Goal: Transaction & Acquisition: Purchase product/service

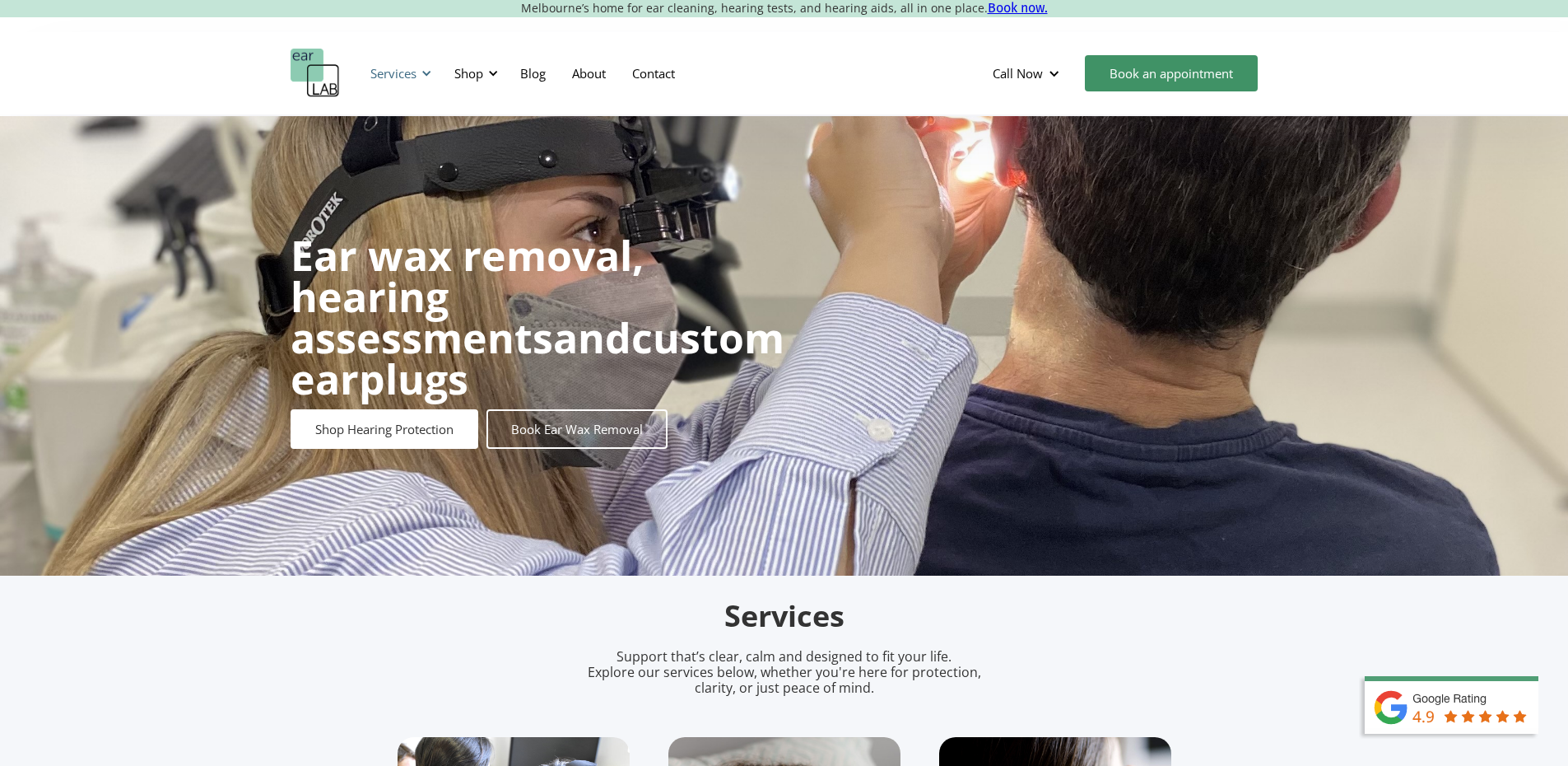
click at [412, 67] on div "Services" at bounding box center [393, 72] width 46 height 17
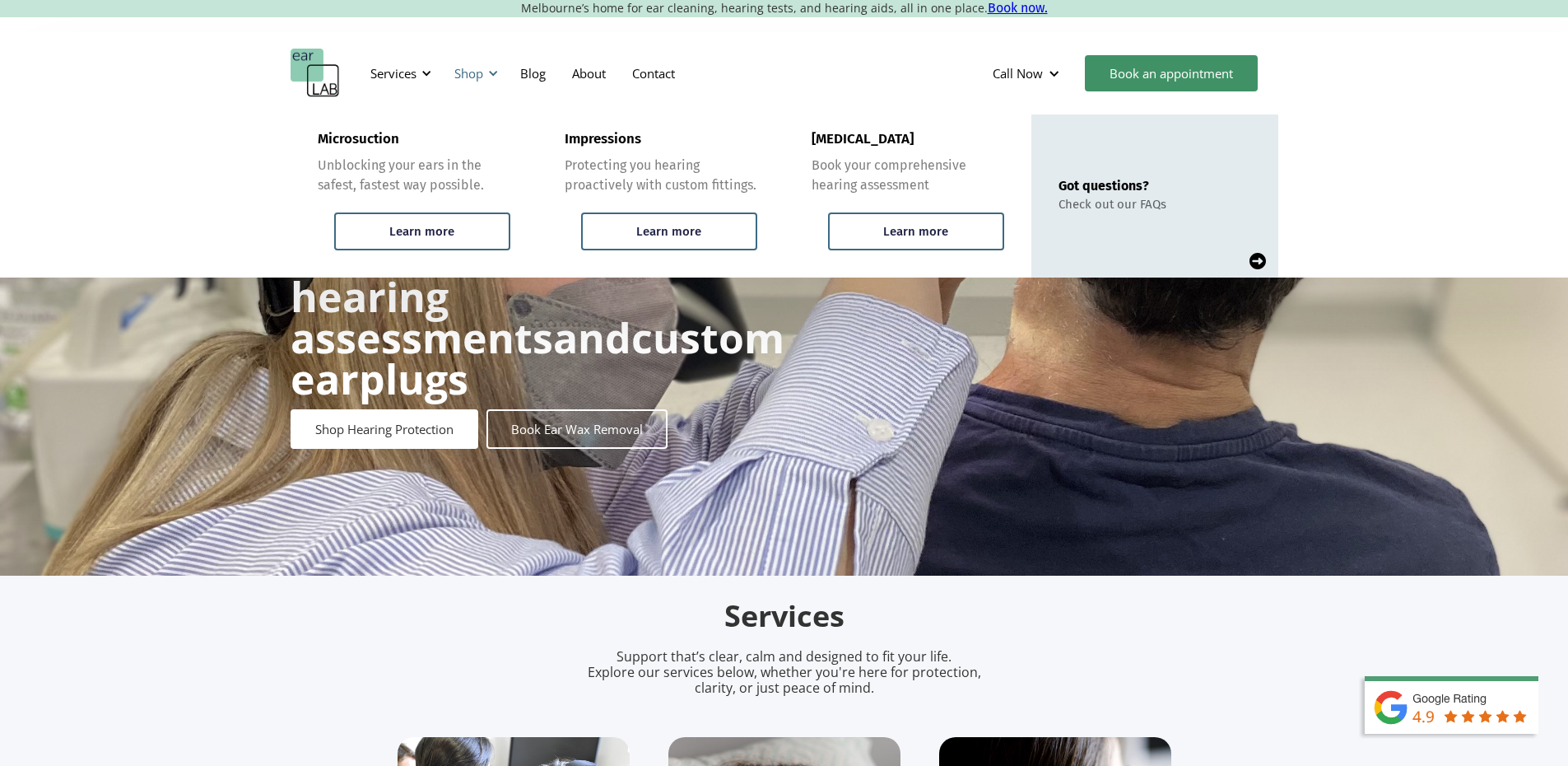
click at [456, 67] on div "Shop" at bounding box center [469, 72] width 29 height 17
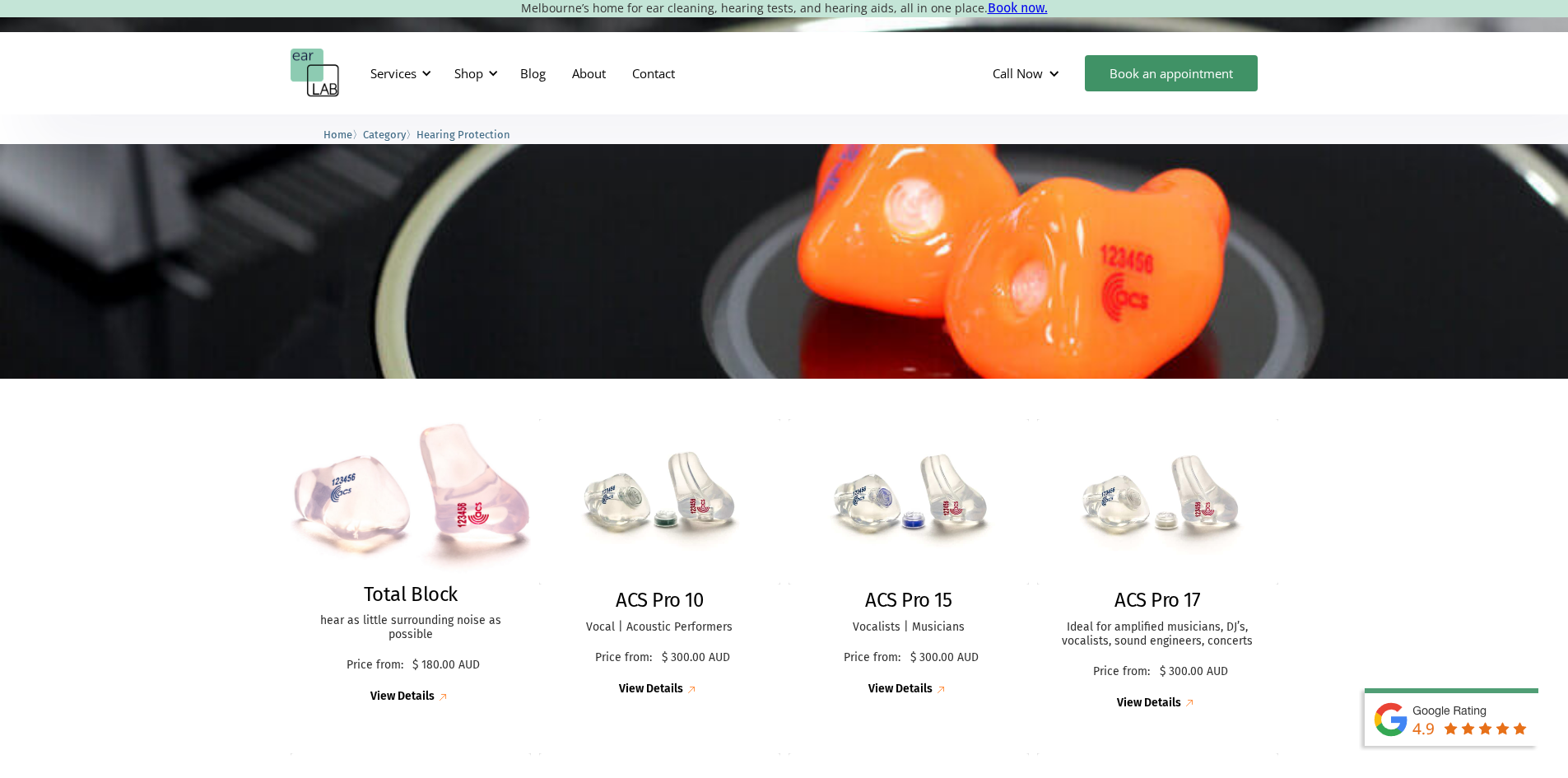
scroll to position [247, 0]
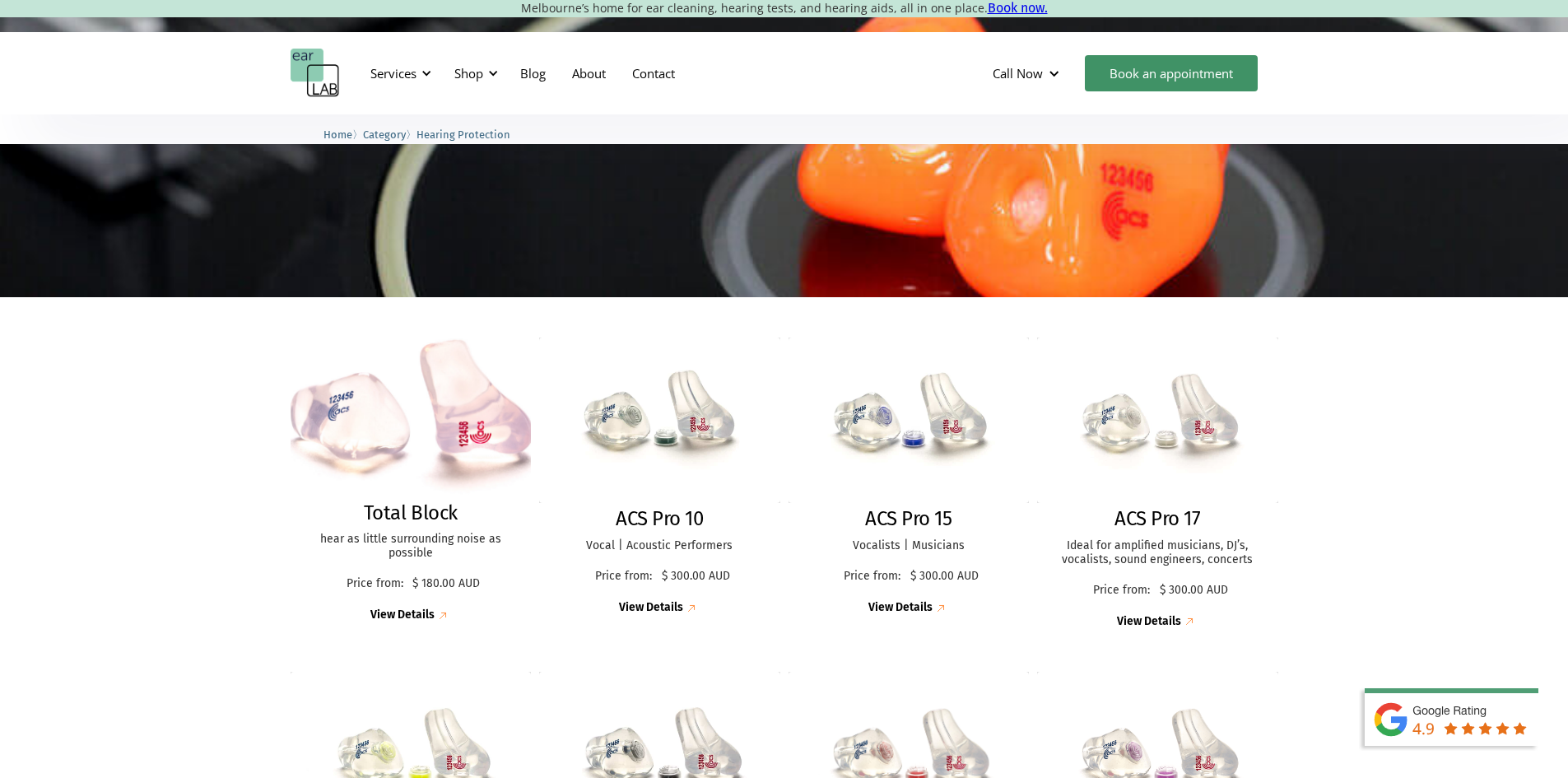
click at [459, 452] on img at bounding box center [410, 417] width 265 height 176
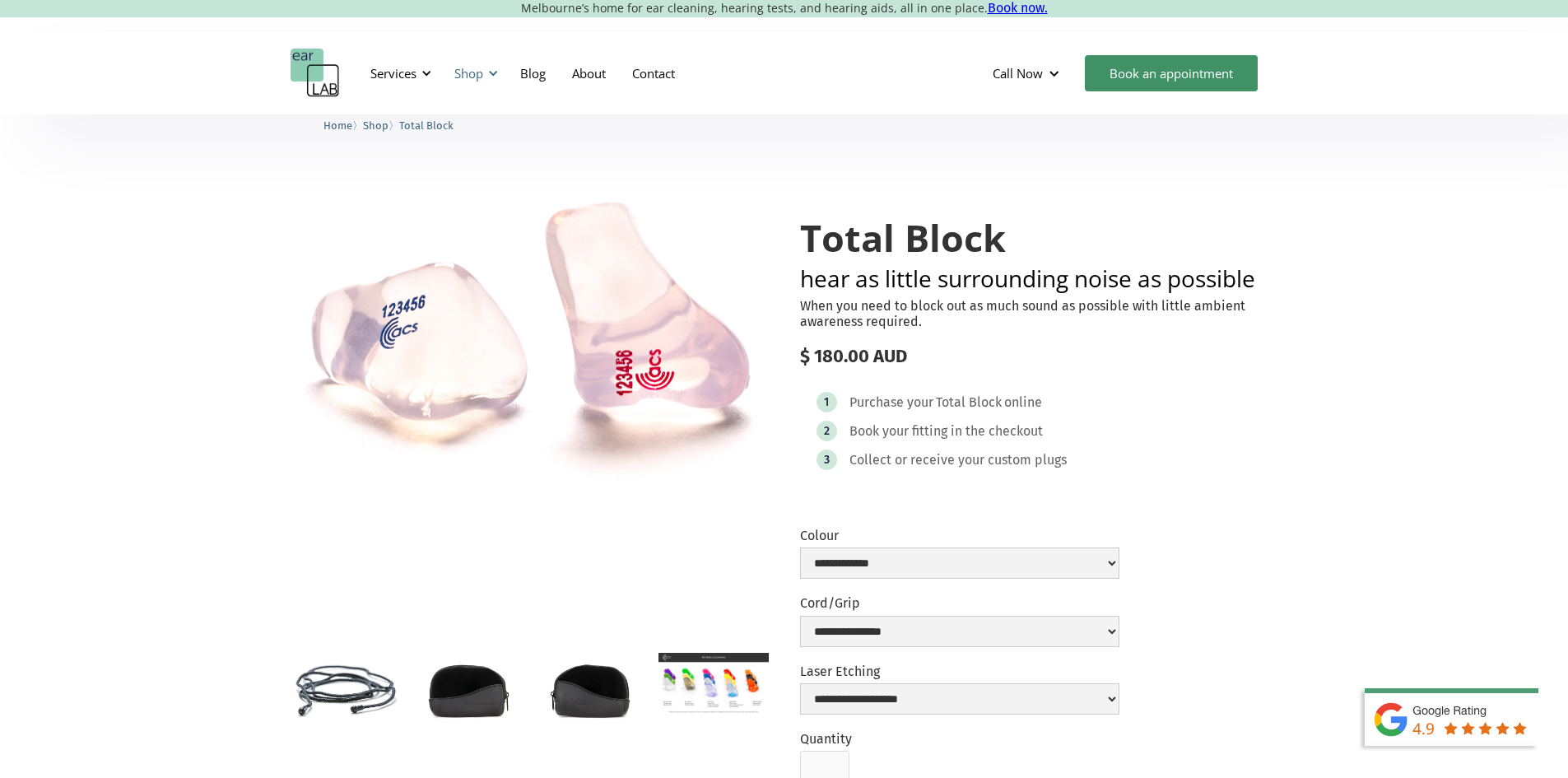
click at [476, 83] on div "Shop" at bounding box center [473, 73] width 58 height 50
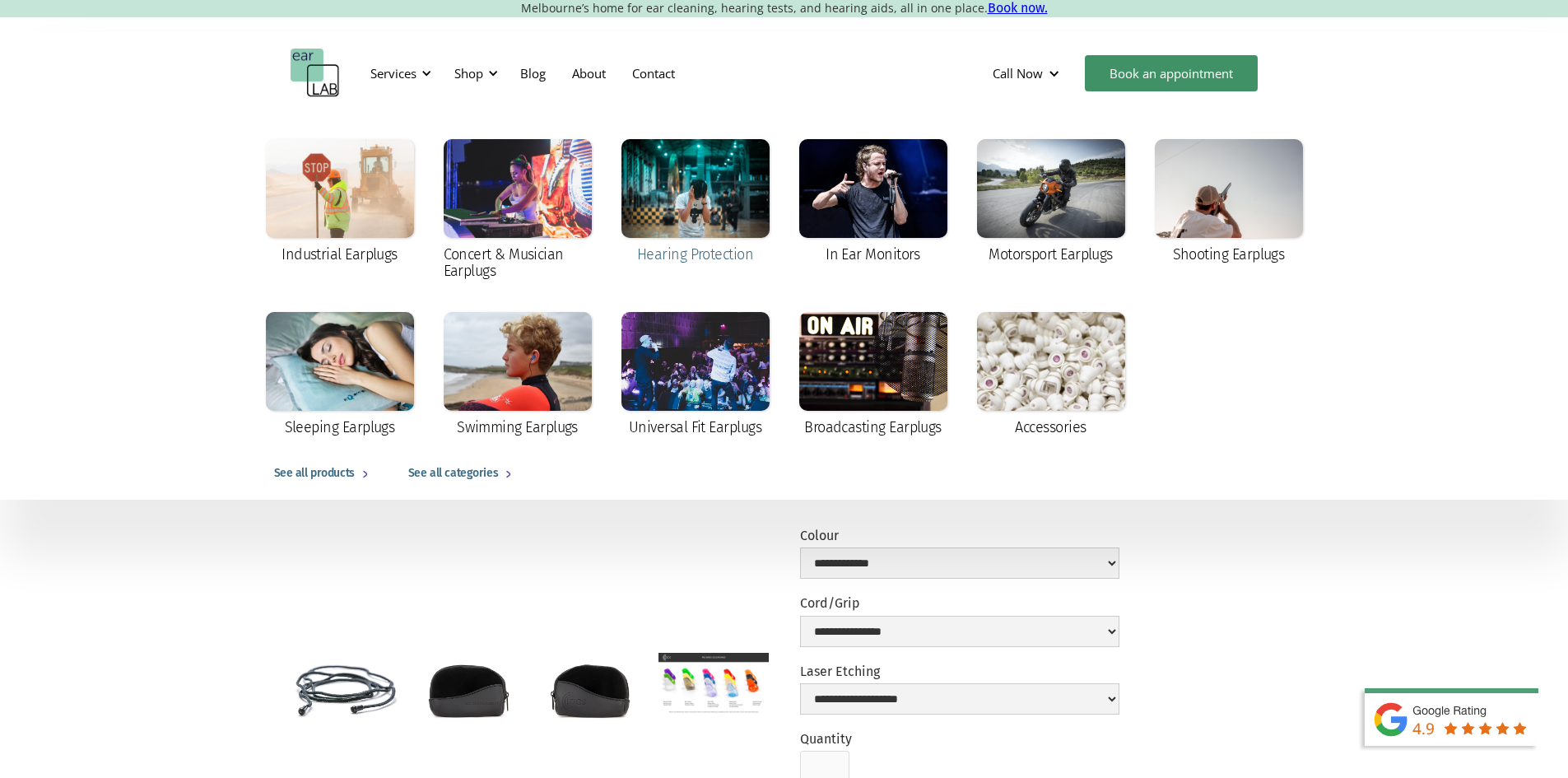
click at [717, 226] on div at bounding box center [696, 188] width 148 height 99
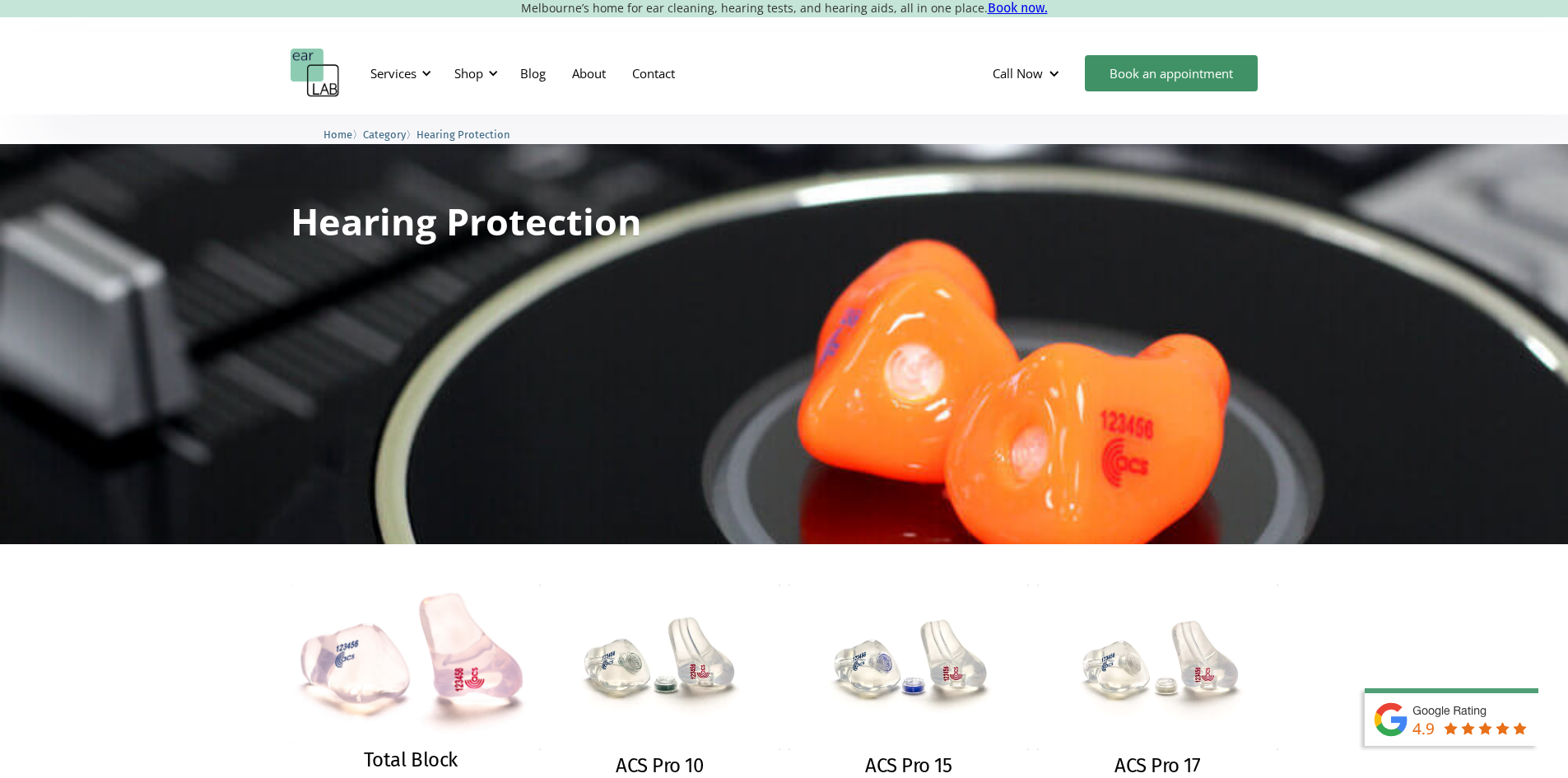
click at [477, 616] on img at bounding box center [410, 665] width 242 height 161
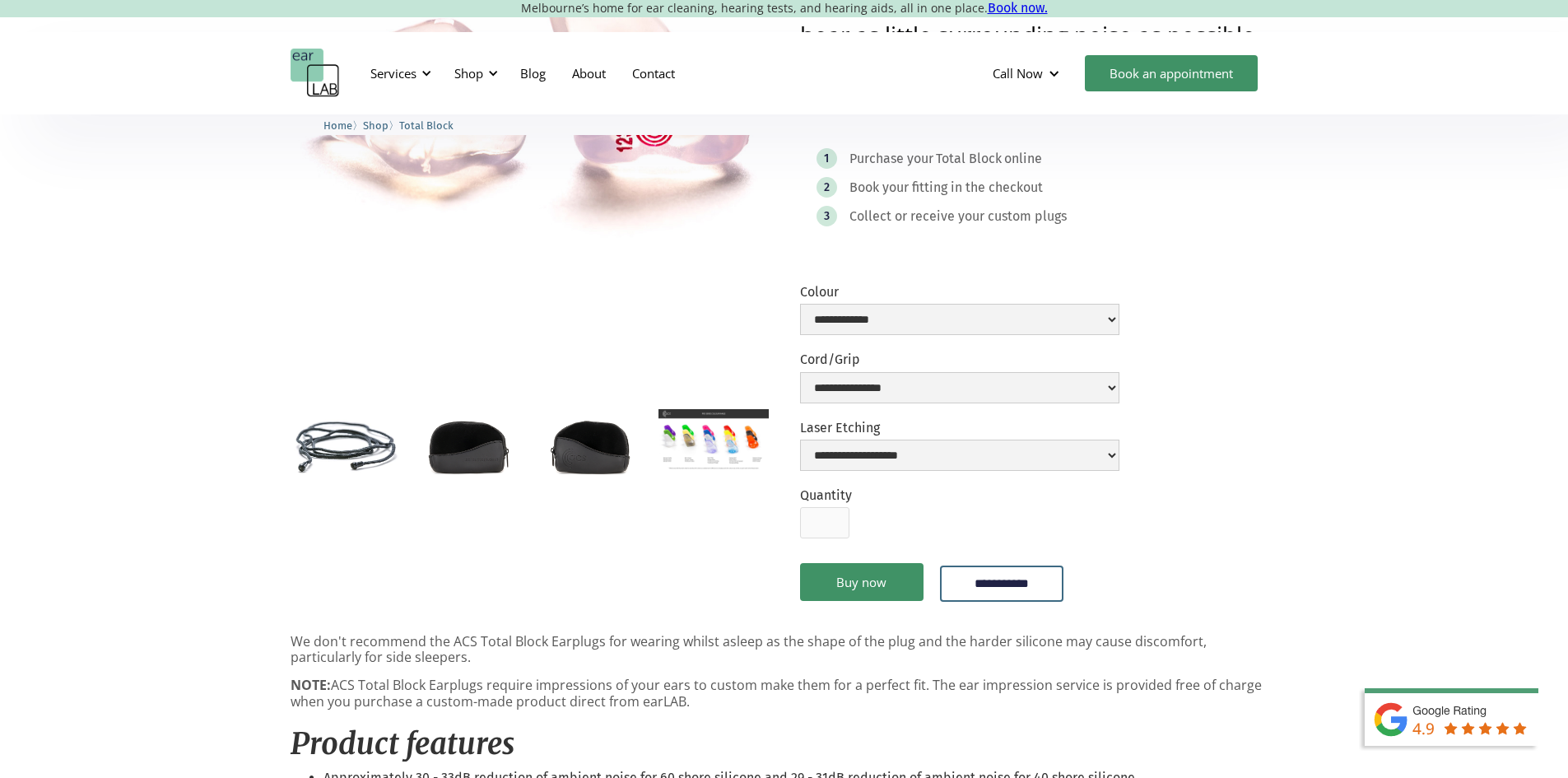
scroll to position [82, 0]
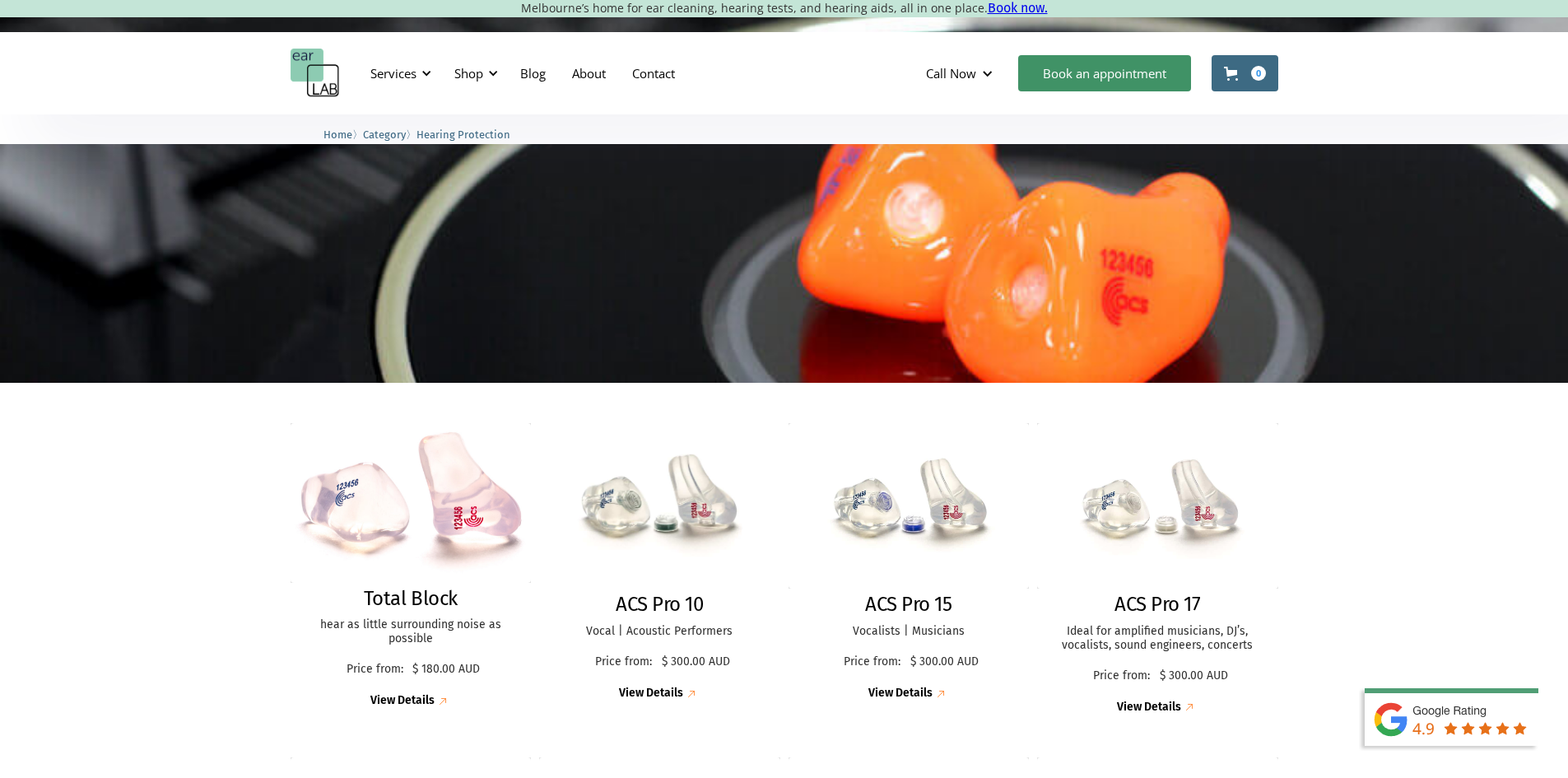
scroll to position [247, 0]
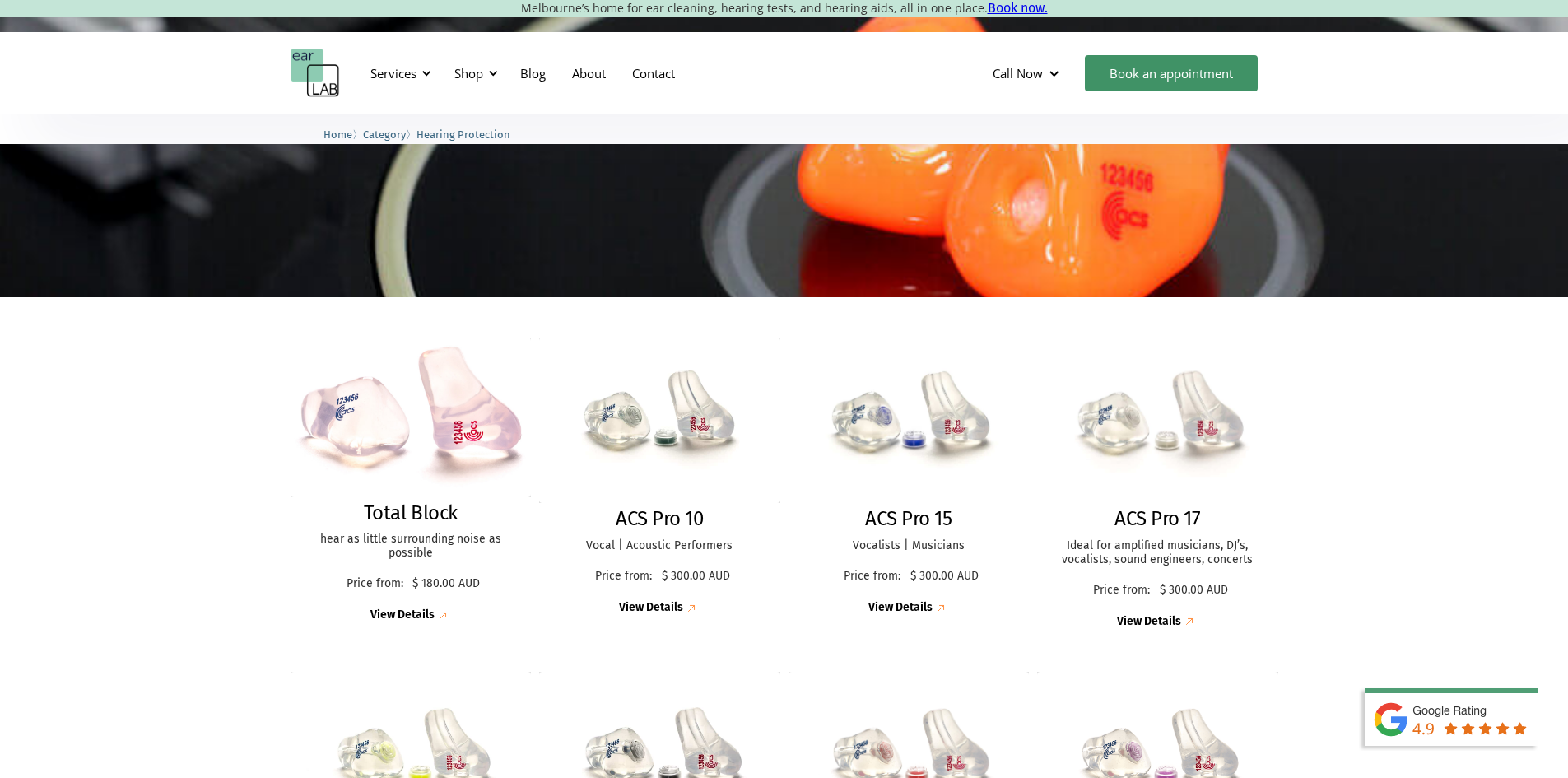
click at [1150, 472] on img at bounding box center [1158, 421] width 256 height 176
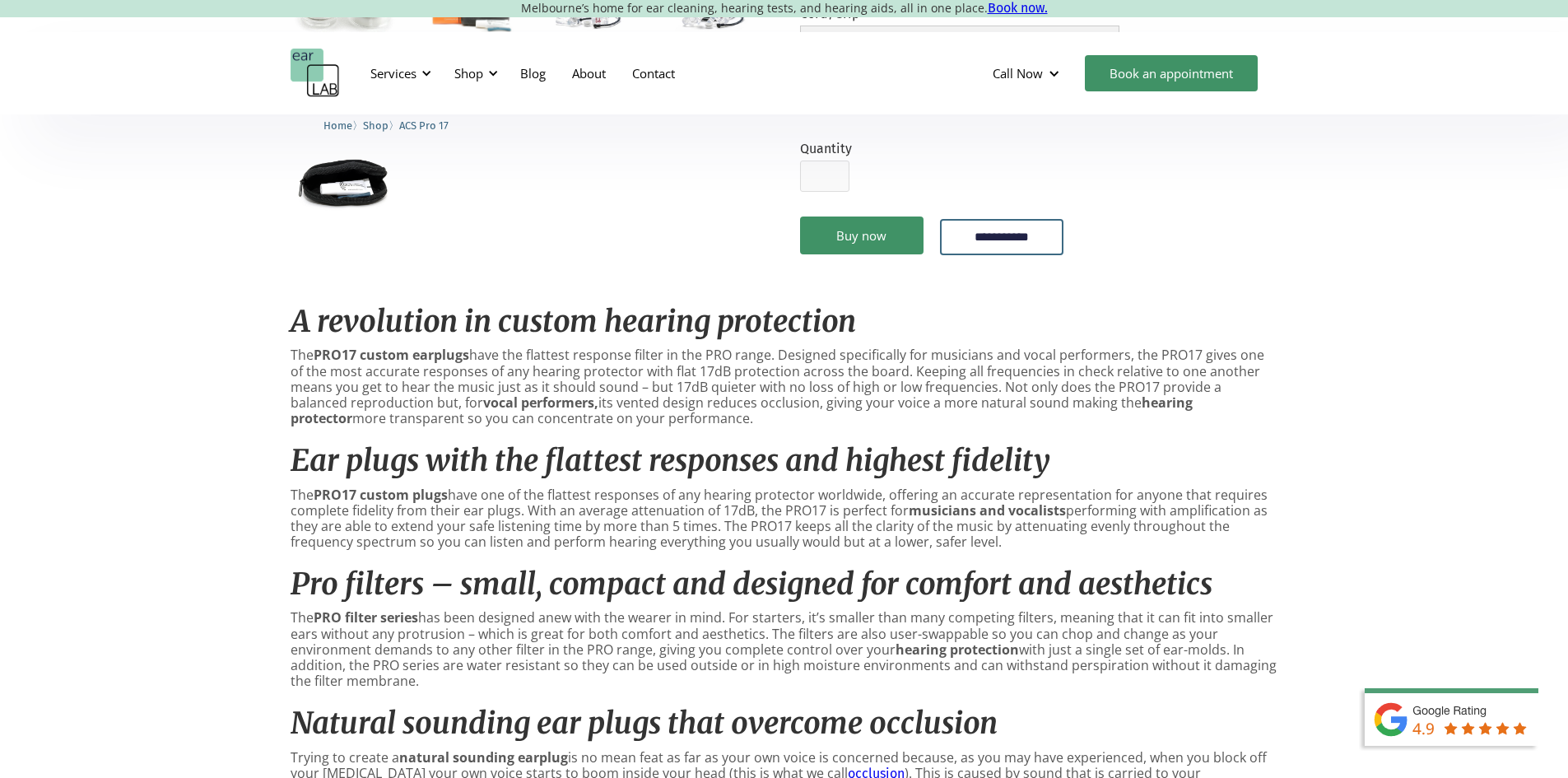
scroll to position [658, 0]
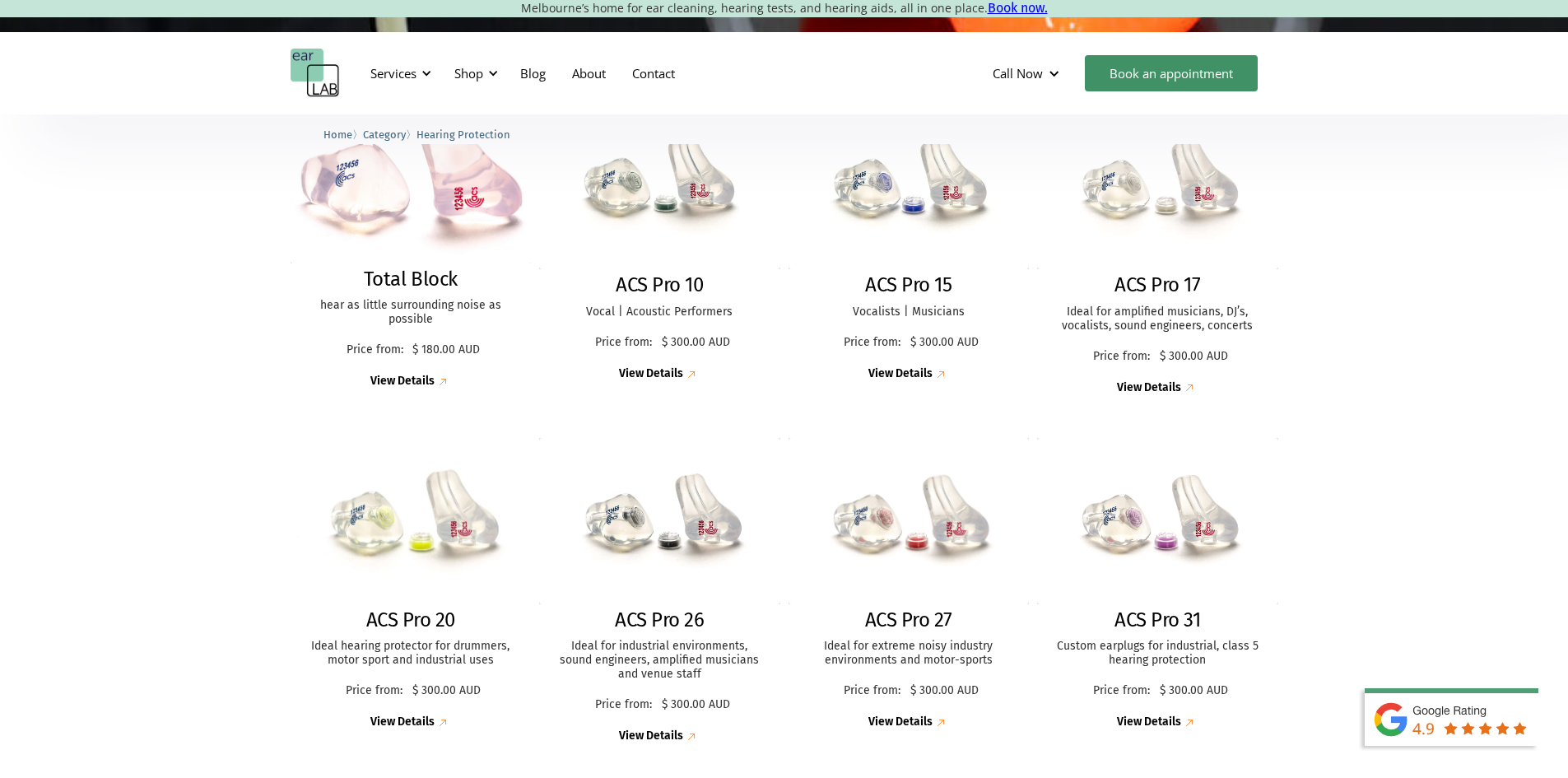
scroll to position [576, 0]
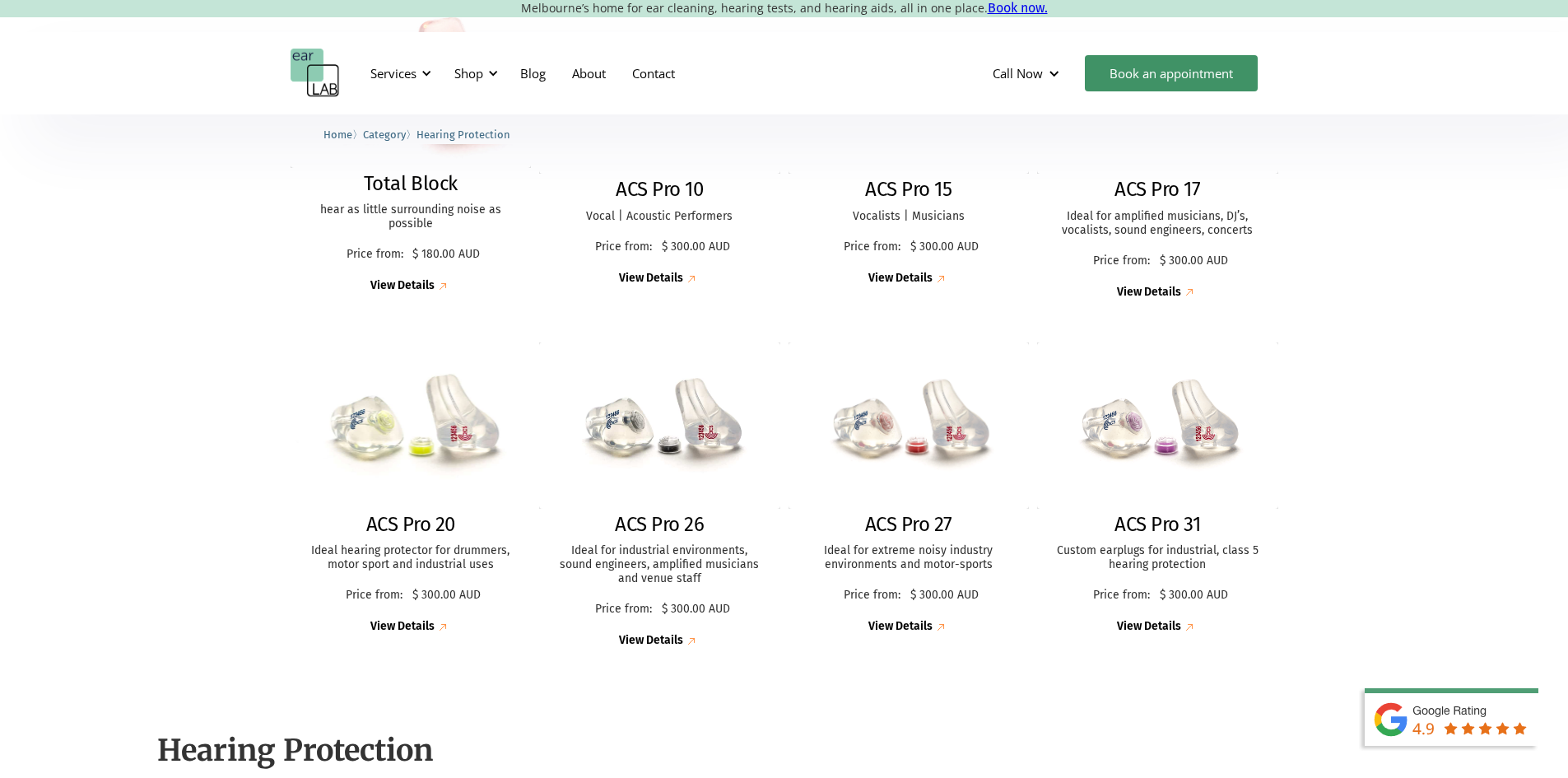
click at [430, 411] on img at bounding box center [411, 425] width 265 height 182
